Goal: Information Seeking & Learning: Learn about a topic

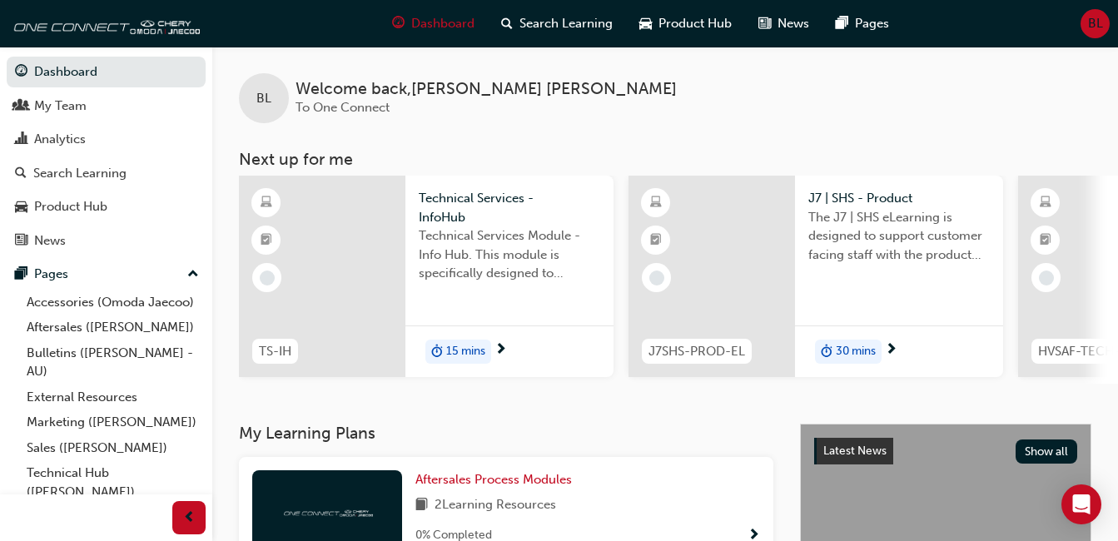
click at [467, 197] on span "Technical Services - InfoHub" at bounding box center [509, 207] width 181 height 37
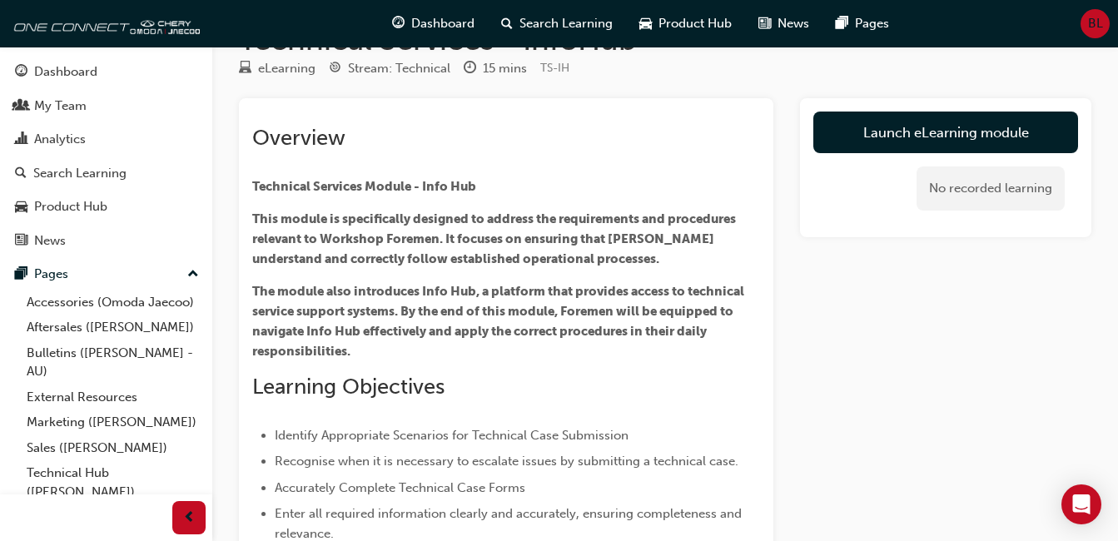
scroll to position [62, 0]
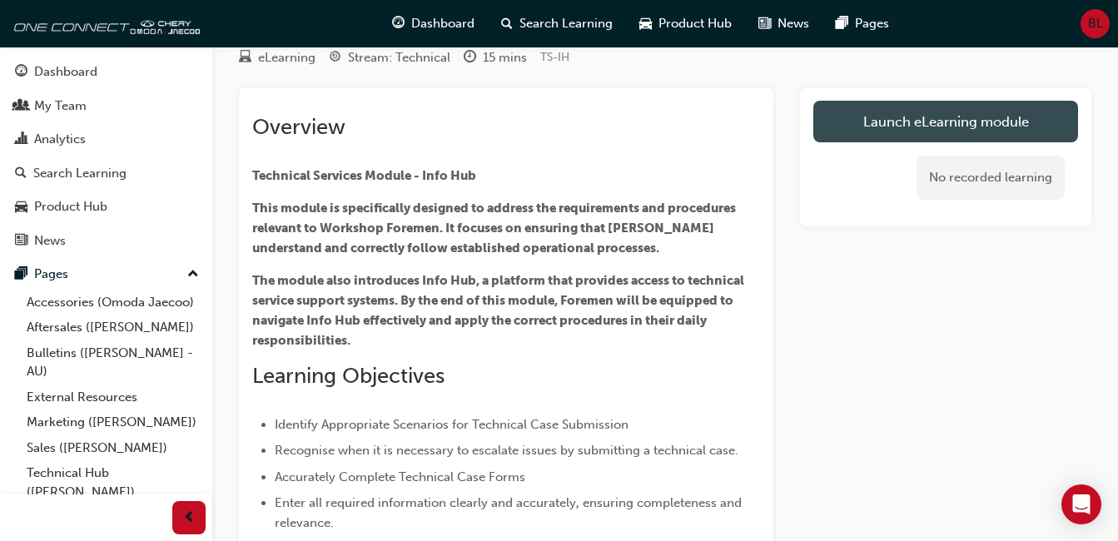
click at [890, 121] on link "Launch eLearning module" at bounding box center [945, 122] width 265 height 42
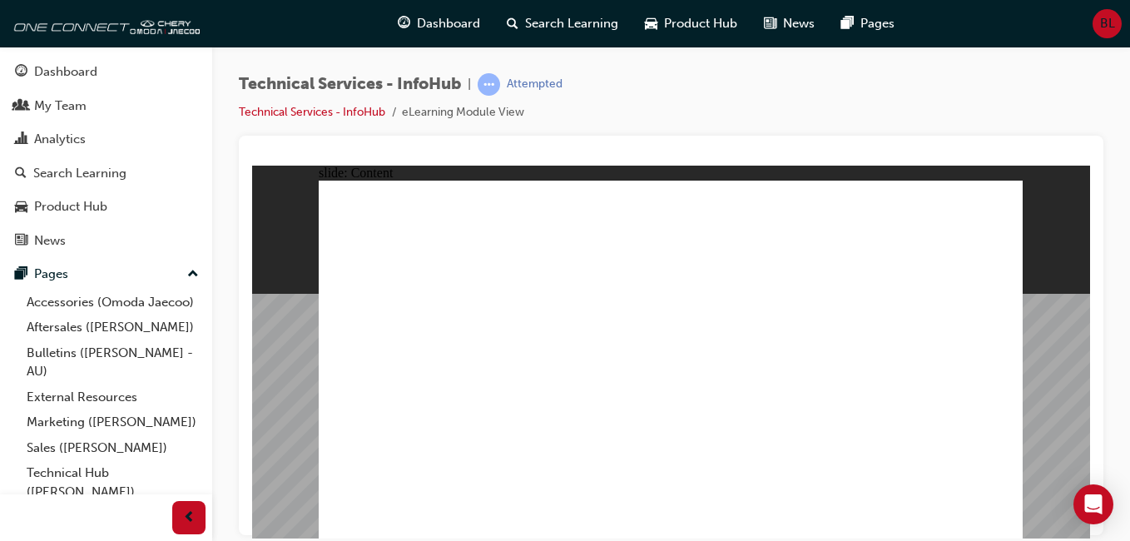
drag, startPoint x: 480, startPoint y: 294, endPoint x: 353, endPoint y: 217, distance: 148.6
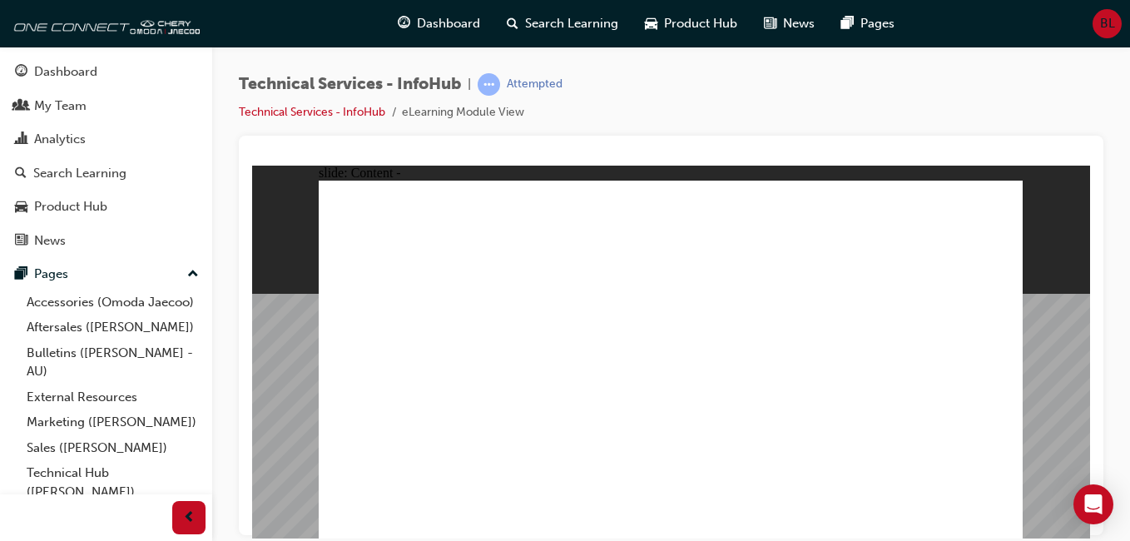
drag, startPoint x: 530, startPoint y: 458, endPoint x: 539, endPoint y: 452, distance: 10.9
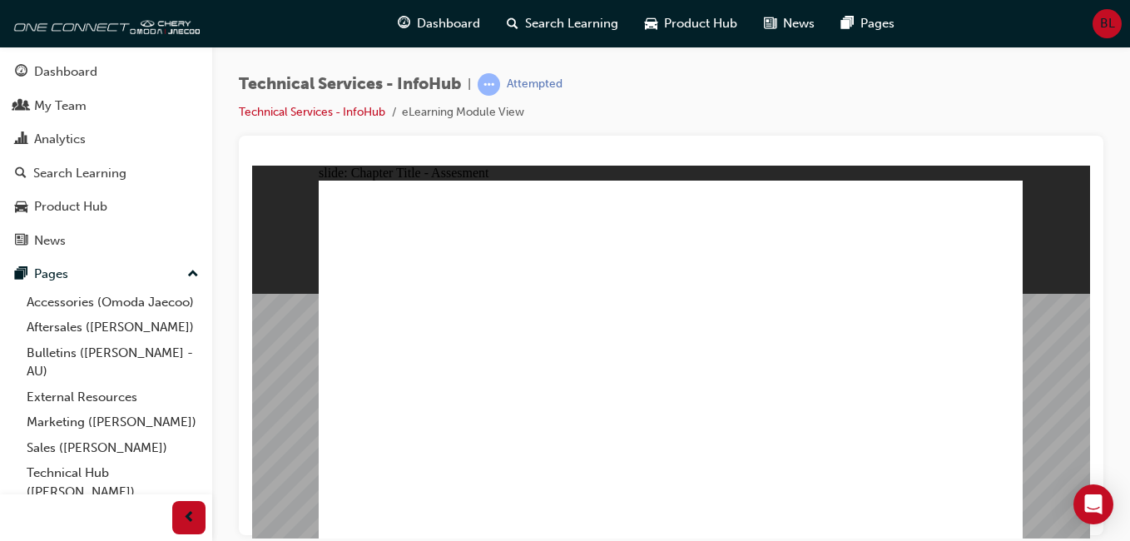
radio input "true"
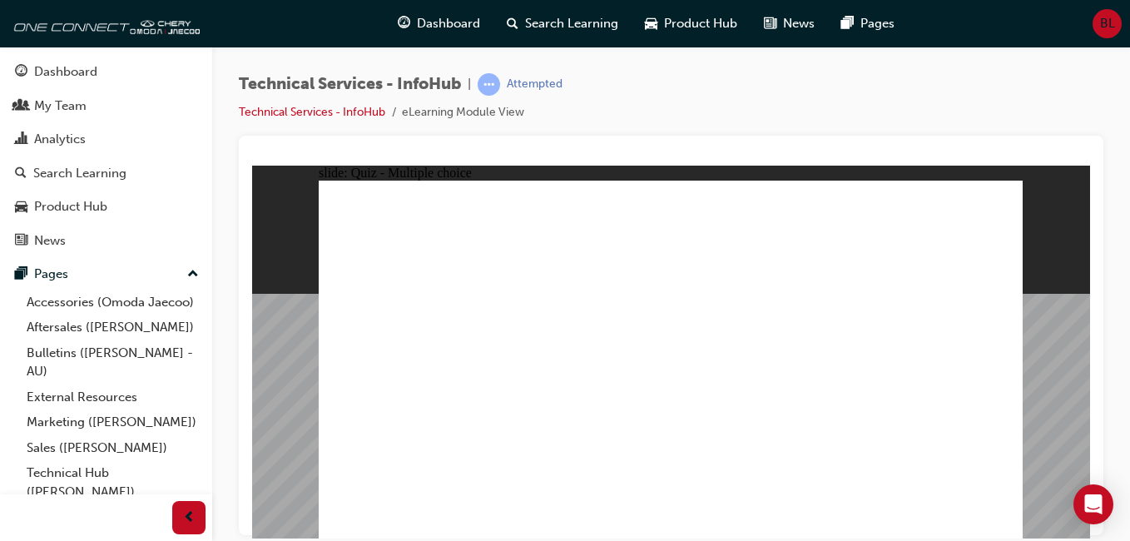
radio input "true"
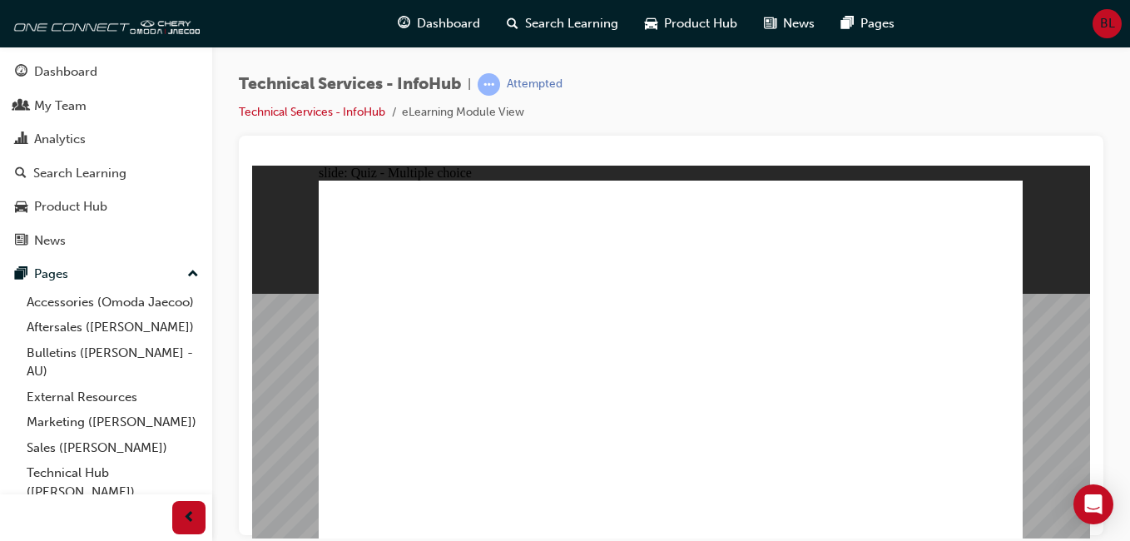
radio input "true"
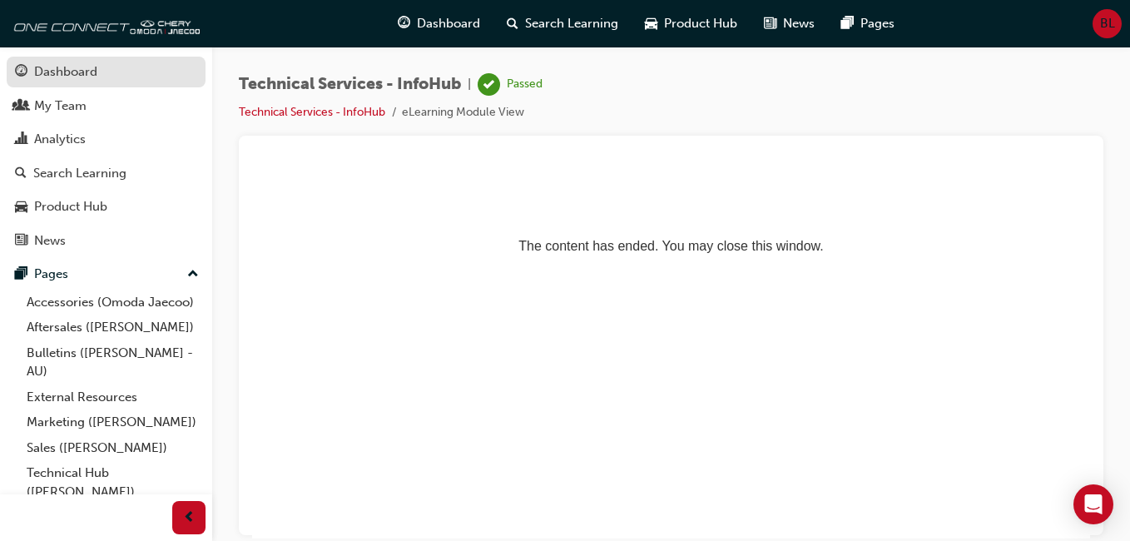
click at [72, 68] on div "Dashboard" at bounding box center [65, 71] width 63 height 19
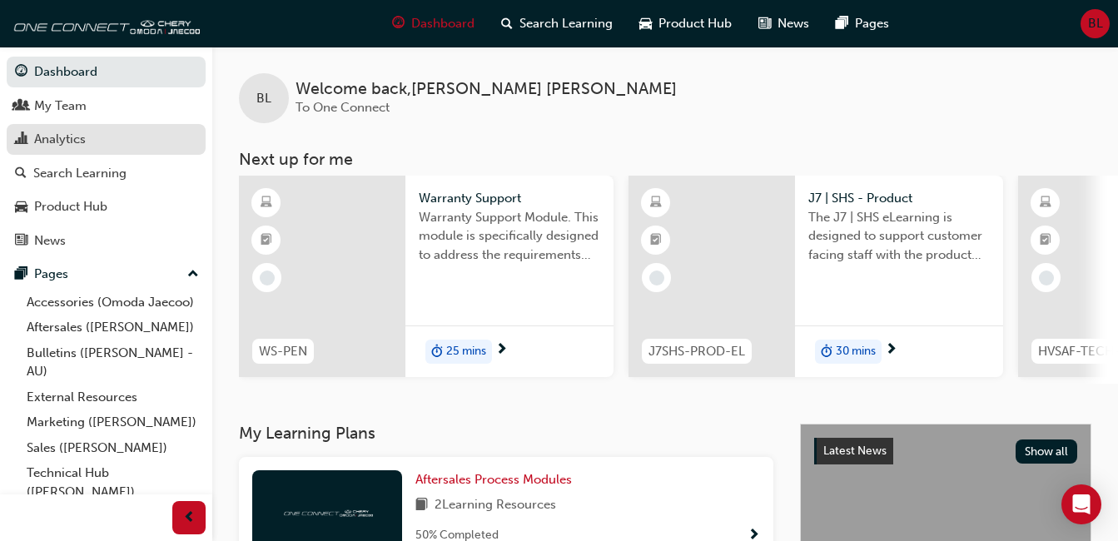
click at [87, 136] on div "Analytics" at bounding box center [106, 139] width 182 height 21
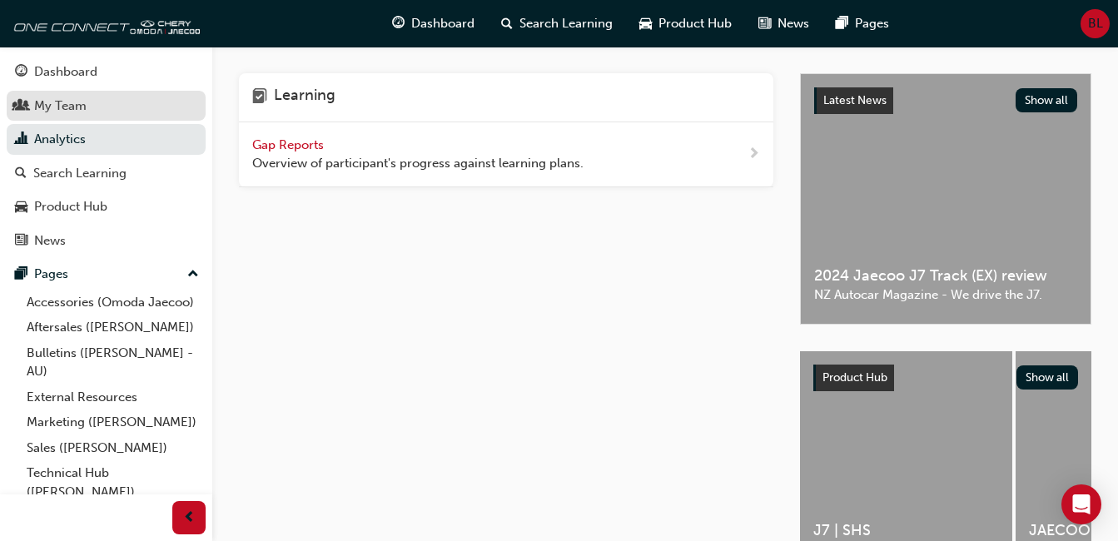
click at [93, 101] on div "My Team" at bounding box center [106, 106] width 182 height 21
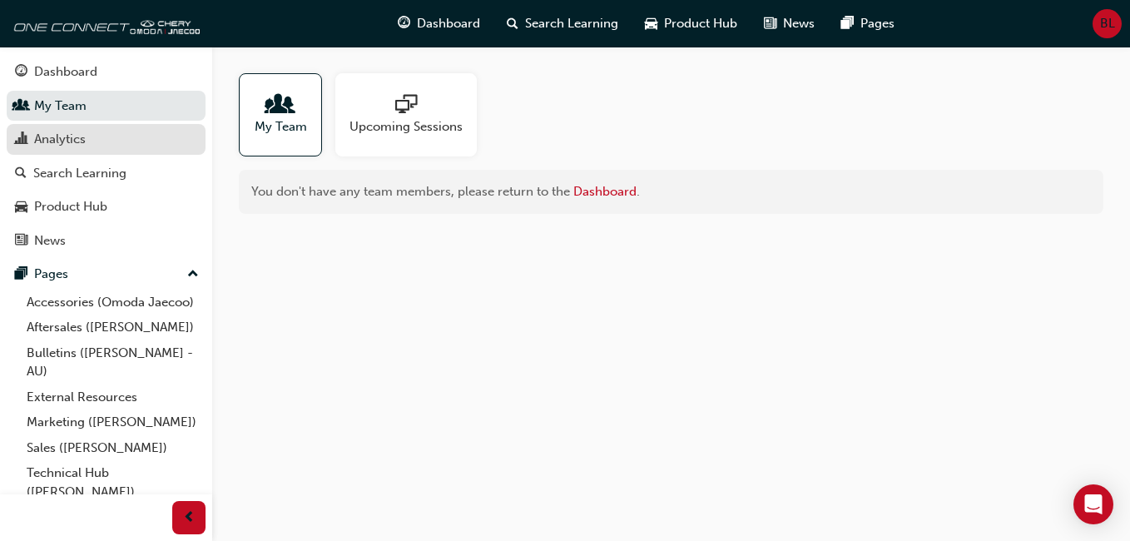
click at [88, 146] on div "Analytics" at bounding box center [106, 139] width 182 height 21
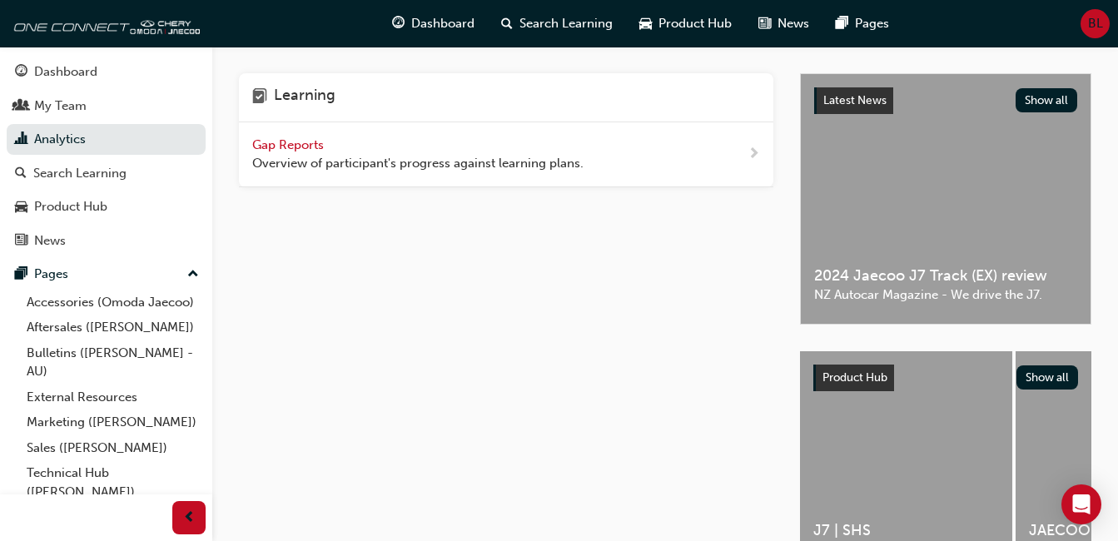
click at [300, 142] on span "Gap Reports" at bounding box center [289, 144] width 75 height 15
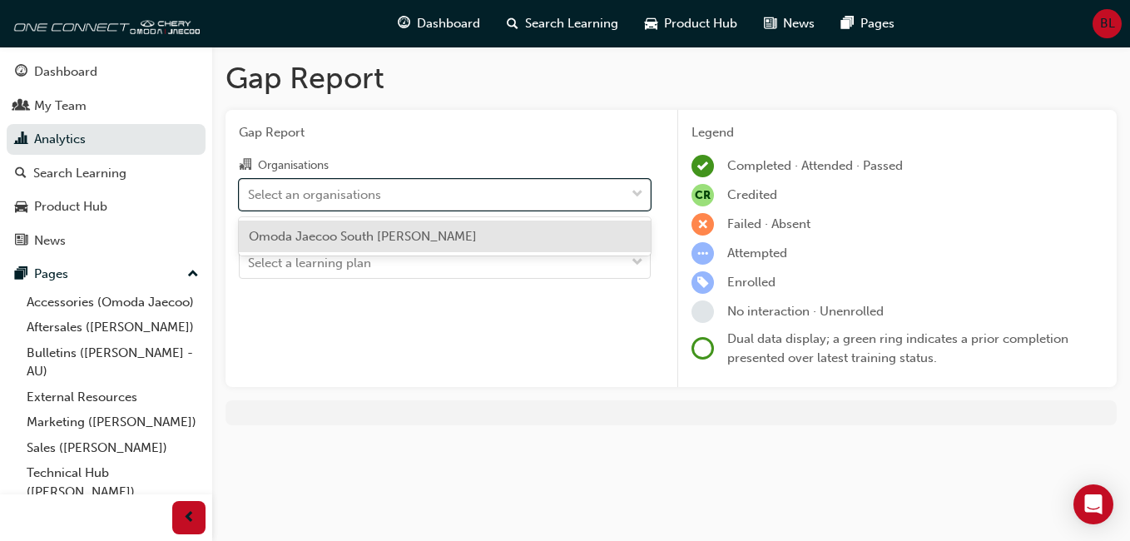
click at [399, 183] on div "Select an organisations" at bounding box center [432, 194] width 385 height 29
click at [250, 186] on input "Organisations option Omoda Jaecoo South [PERSON_NAME] focused, 1 of 1. 1 result…" at bounding box center [249, 193] width 2 height 14
click at [394, 231] on span "Omoda Jaecoo South [PERSON_NAME]" at bounding box center [363, 236] width 228 height 15
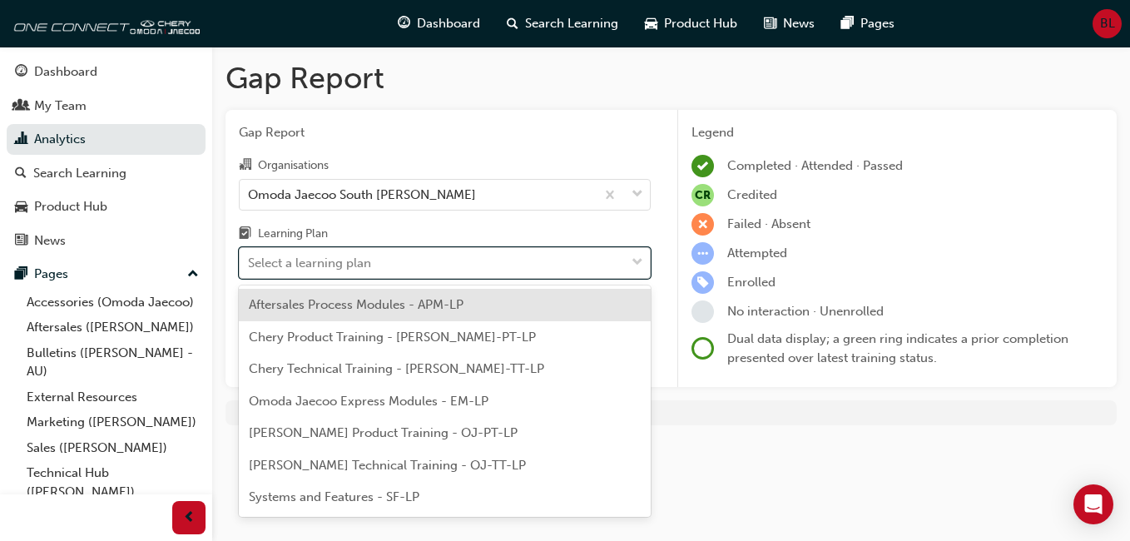
click at [393, 262] on div "Select a learning plan" at bounding box center [432, 263] width 385 height 29
click at [250, 262] on input "Learning Plan option Aftersales Process Modules - APM-LP focused, 1 of 7. 7 res…" at bounding box center [249, 263] width 2 height 14
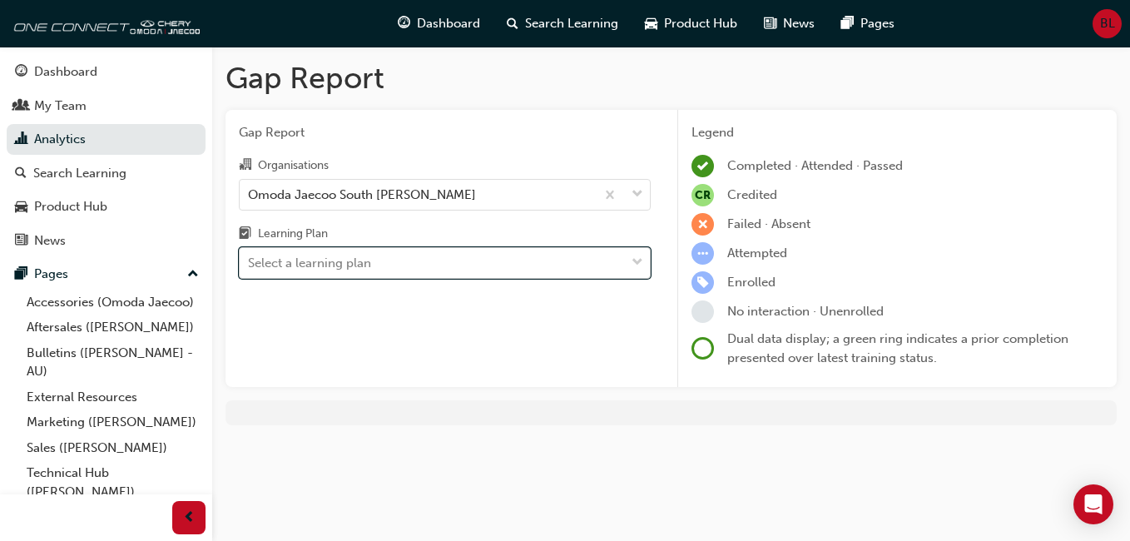
click at [393, 262] on div "Select a learning plan" at bounding box center [432, 263] width 385 height 29
click at [250, 262] on input "Learning Plan 0 results available. Select is focused ,type to refine list, pres…" at bounding box center [249, 263] width 2 height 14
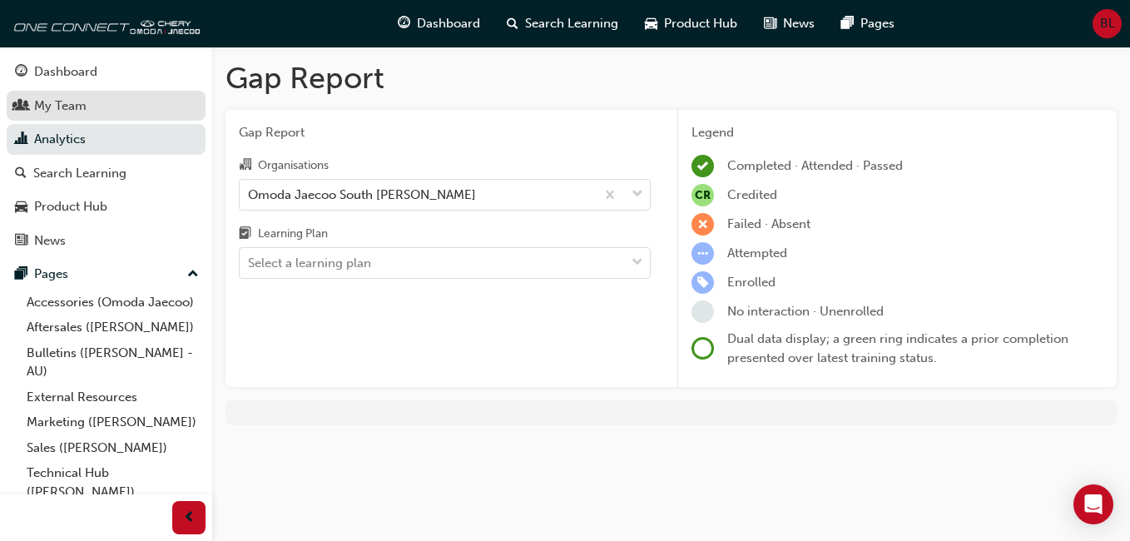
click at [101, 105] on div "My Team" at bounding box center [106, 106] width 182 height 21
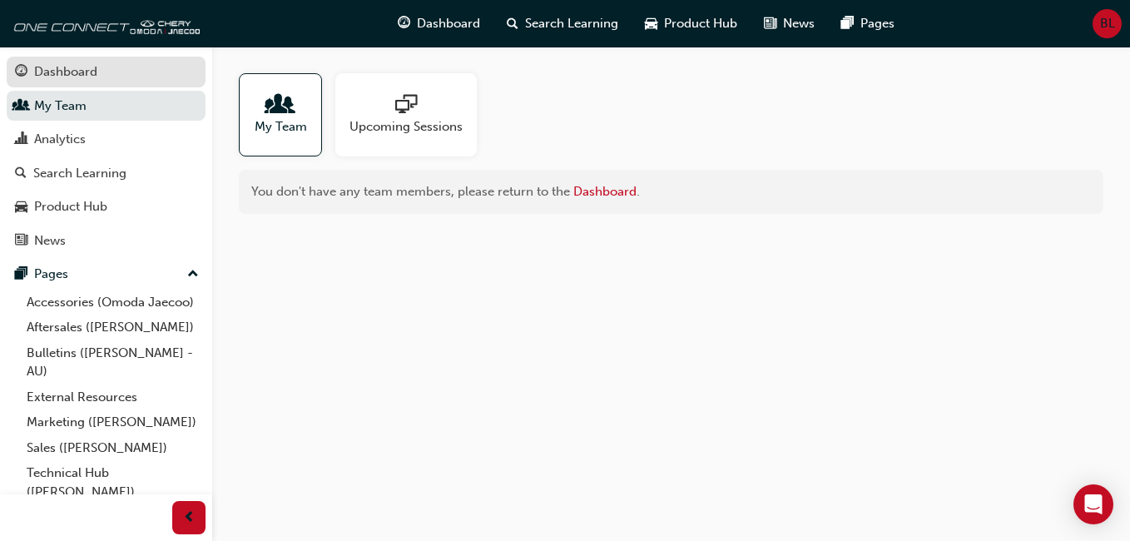
click at [102, 71] on div "Dashboard" at bounding box center [106, 72] width 182 height 21
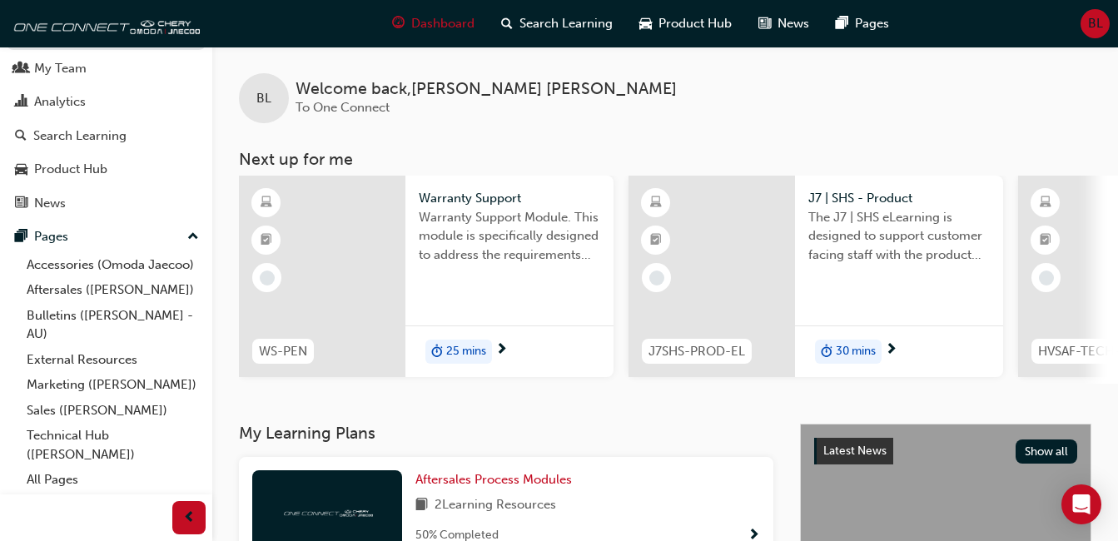
scroll to position [56, 0]
click at [133, 435] on link "Technical Hub ([PERSON_NAME])" at bounding box center [113, 445] width 186 height 44
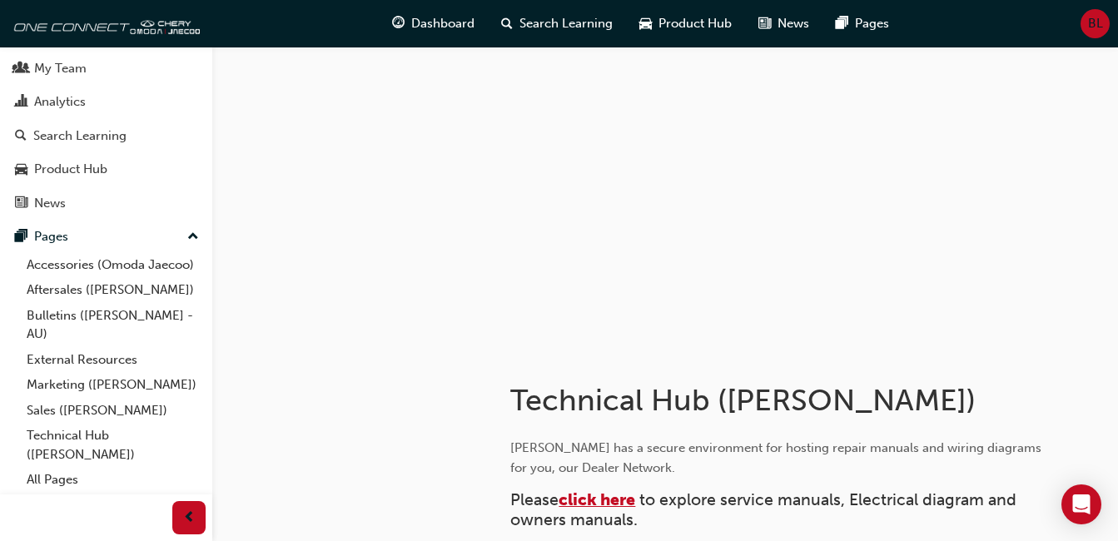
click at [615, 501] on span "click here" at bounding box center [597, 499] width 77 height 19
